Goal: Information Seeking & Learning: Learn about a topic

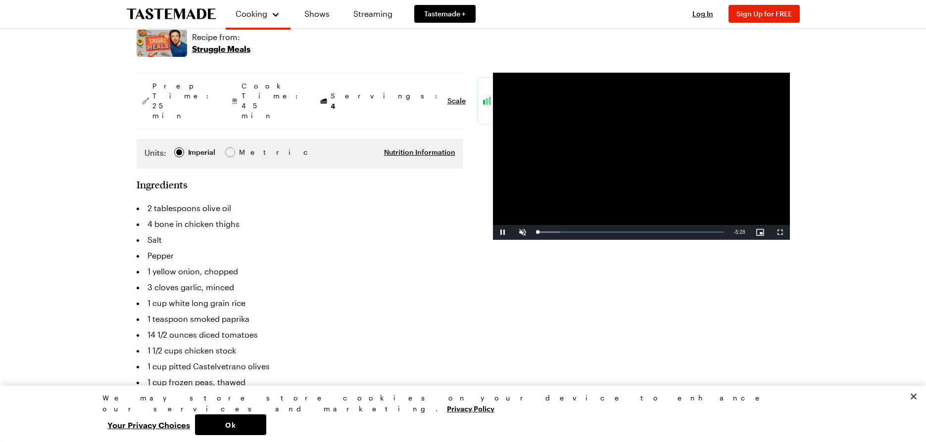
scroll to position [198, 0]
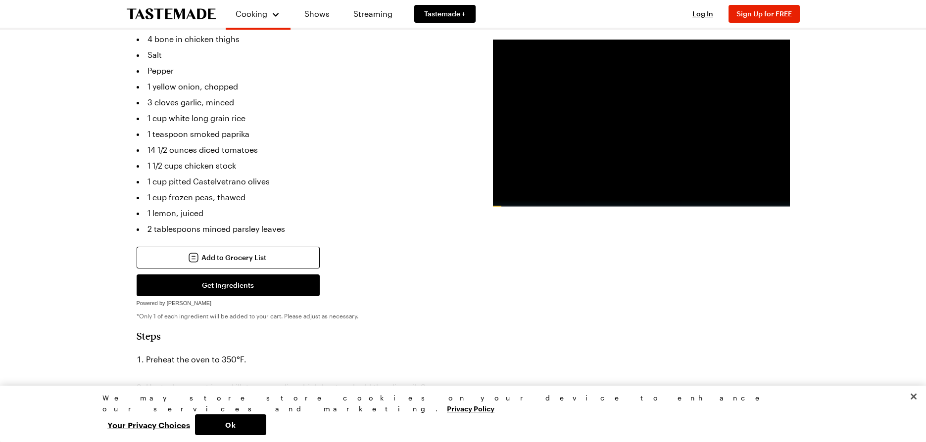
scroll to position [247, 0]
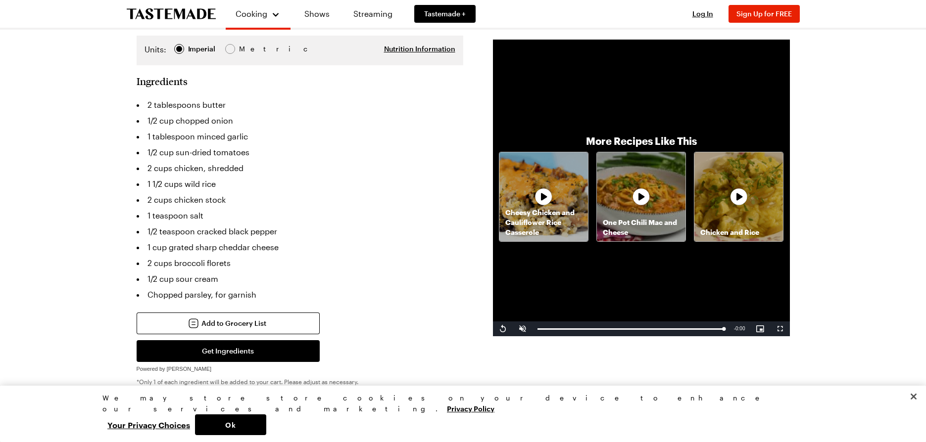
scroll to position [198, 0]
